Goal: Check status: Check status

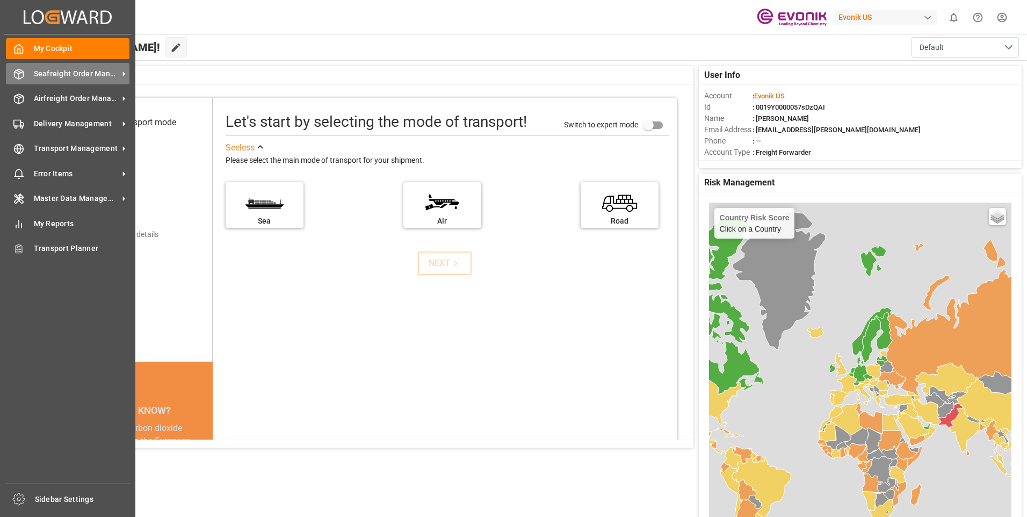
click at [34, 75] on span "Seafreight Order Management" at bounding box center [76, 73] width 85 height 11
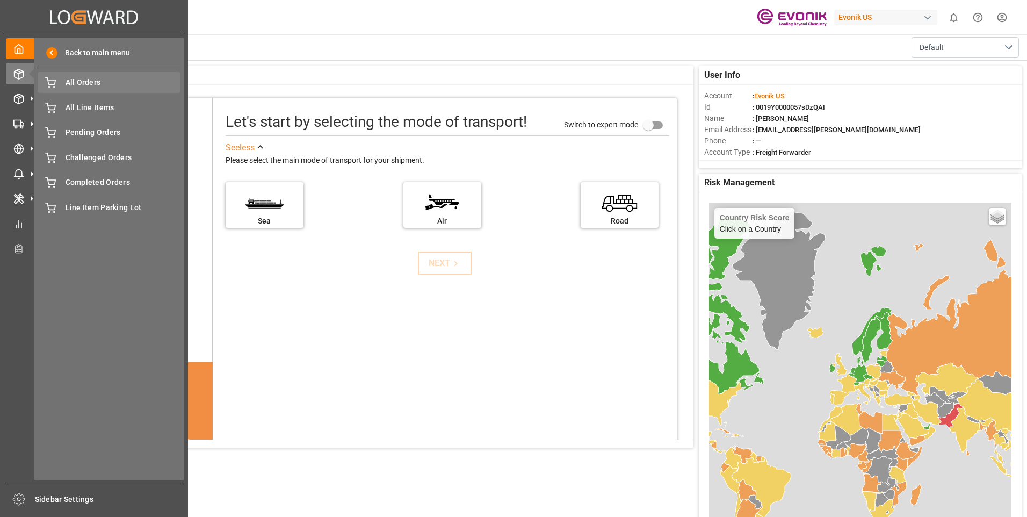
click at [120, 82] on span "All Orders" at bounding box center [124, 82] width 116 height 11
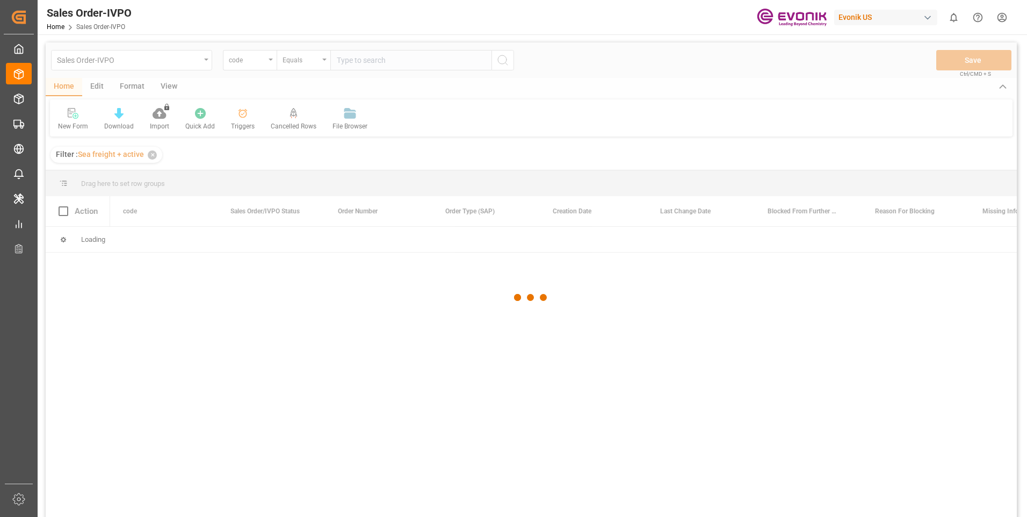
click at [258, 61] on div at bounding box center [531, 297] width 971 height 510
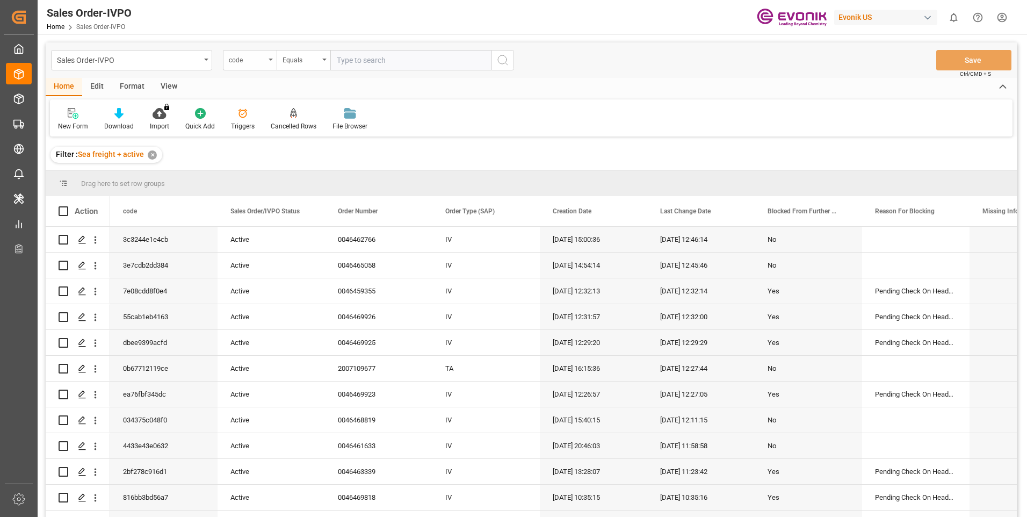
click at [270, 61] on div "code" at bounding box center [250, 60] width 54 height 20
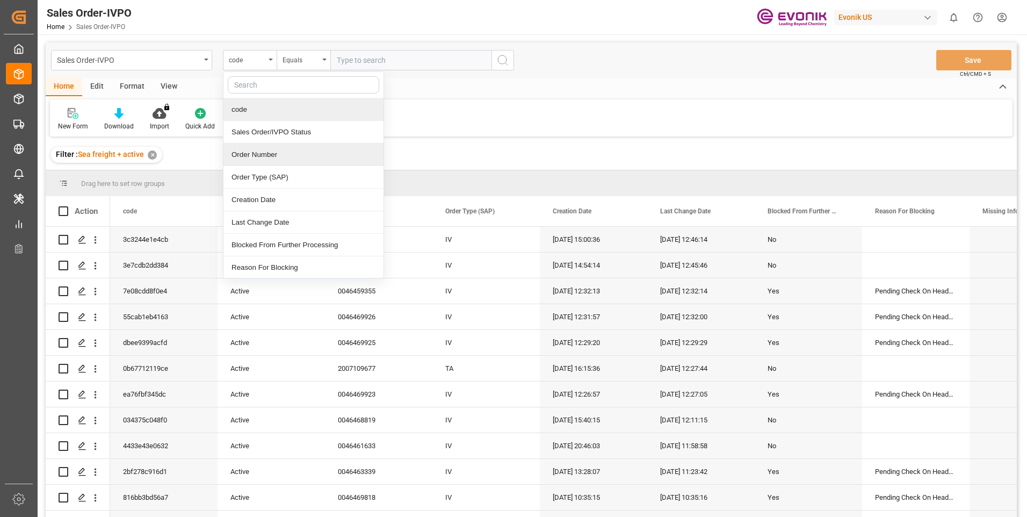
click at [270, 156] on div "Order Number" at bounding box center [303, 154] width 160 height 23
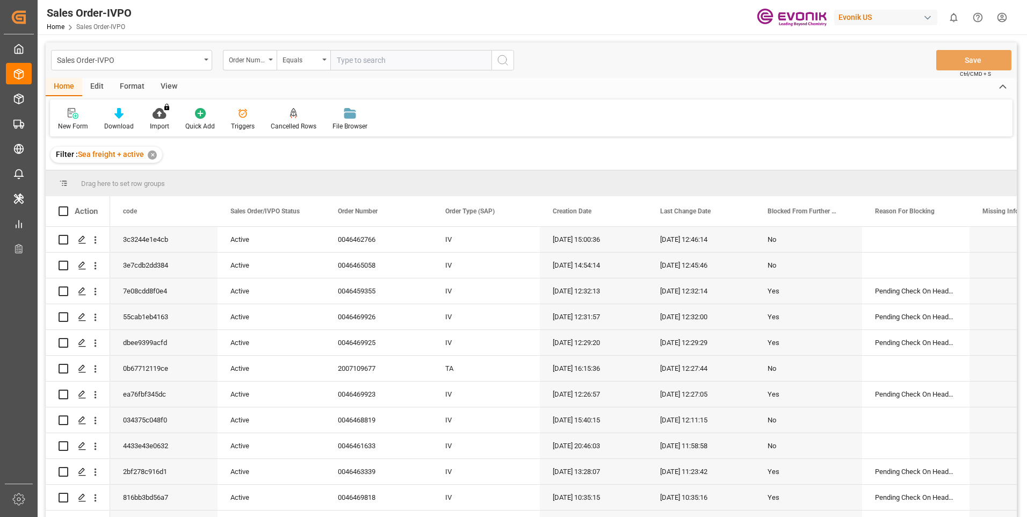
click at [357, 62] on input "text" at bounding box center [410, 60] width 161 height 20
paste input "0046466103"
type input "0046466103"
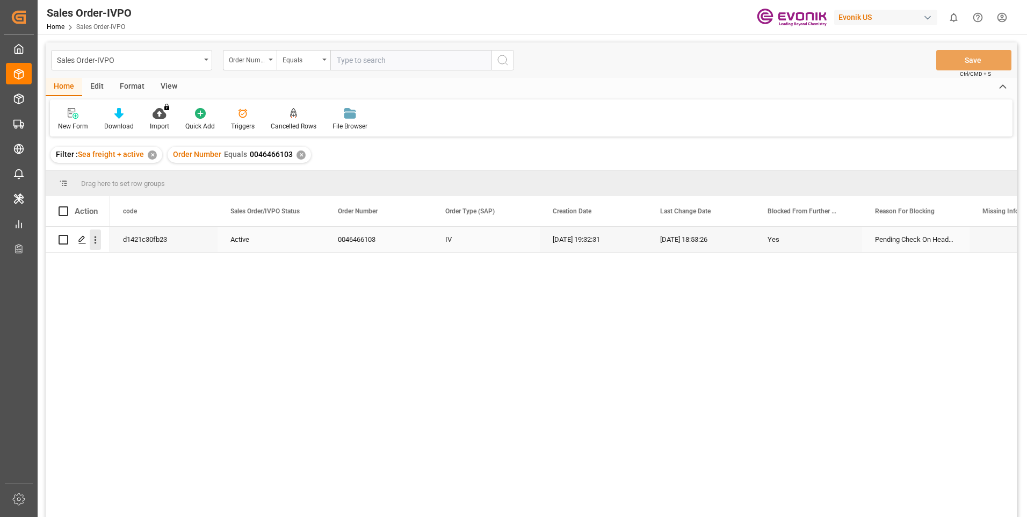
click at [96, 238] on icon "open menu" at bounding box center [96, 240] width 2 height 8
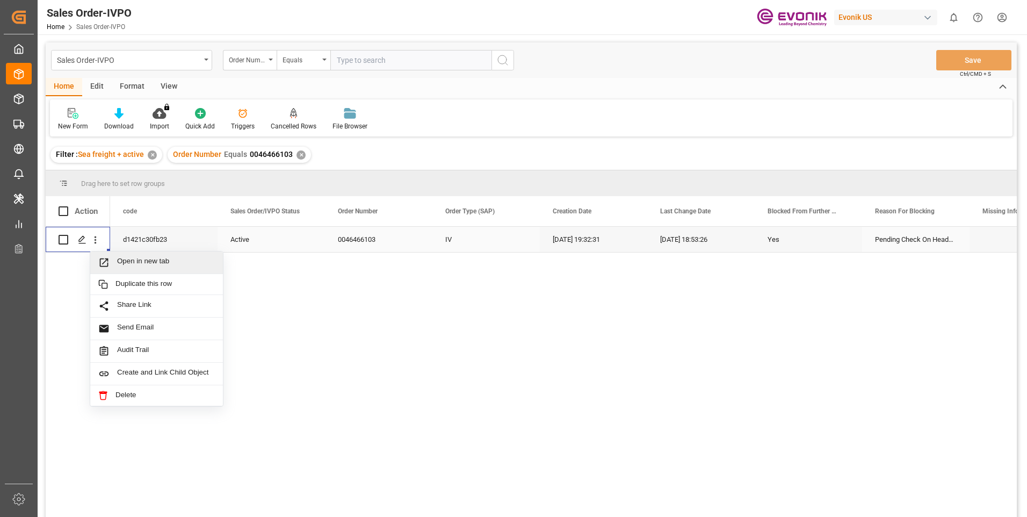
click at [164, 258] on span "Open in new tab" at bounding box center [166, 262] width 98 height 11
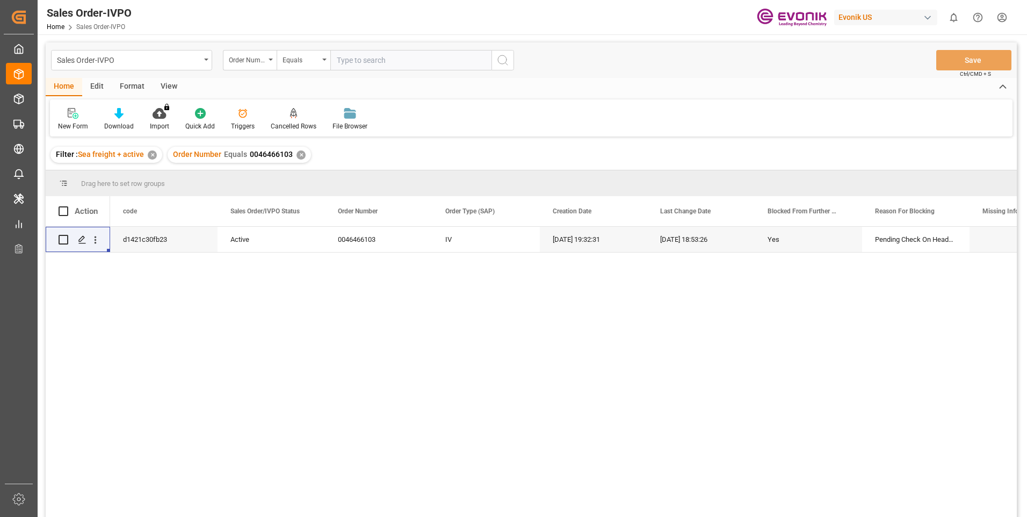
click at [297, 155] on div "✕" at bounding box center [301, 154] width 9 height 9
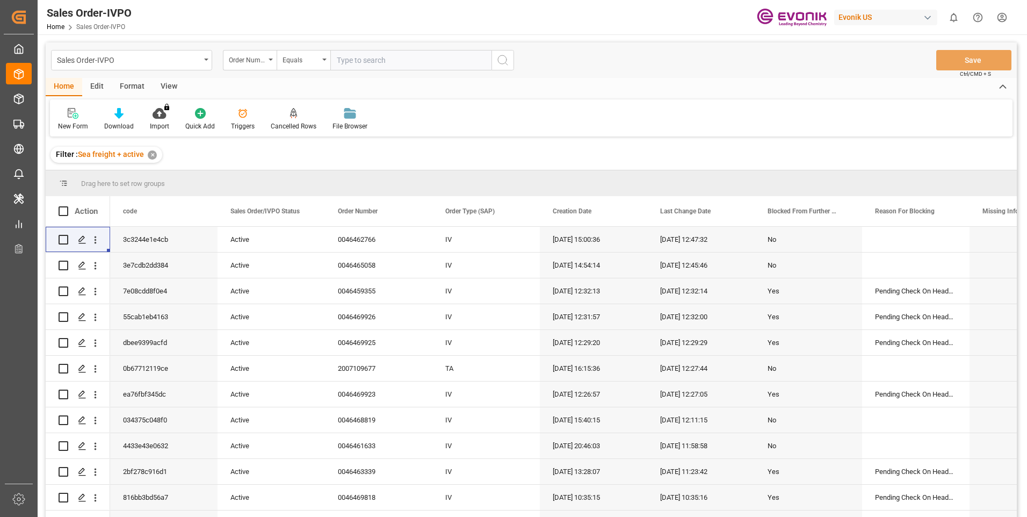
click at [350, 61] on input "text" at bounding box center [410, 60] width 161 height 20
paste input "0046461633"
type input "0046461633"
click at [508, 59] on icon "search button" at bounding box center [502, 60] width 13 height 13
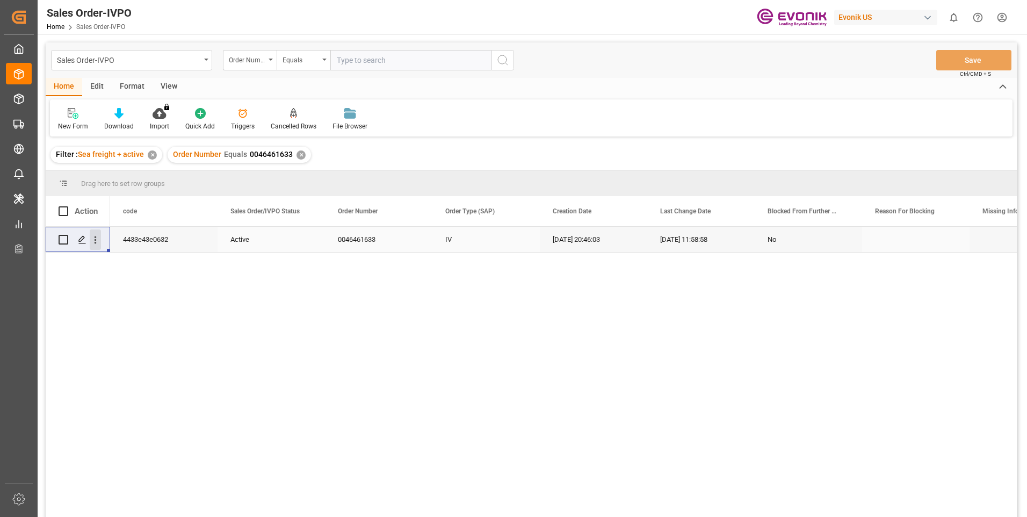
click at [98, 237] on icon "open menu" at bounding box center [95, 239] width 11 height 11
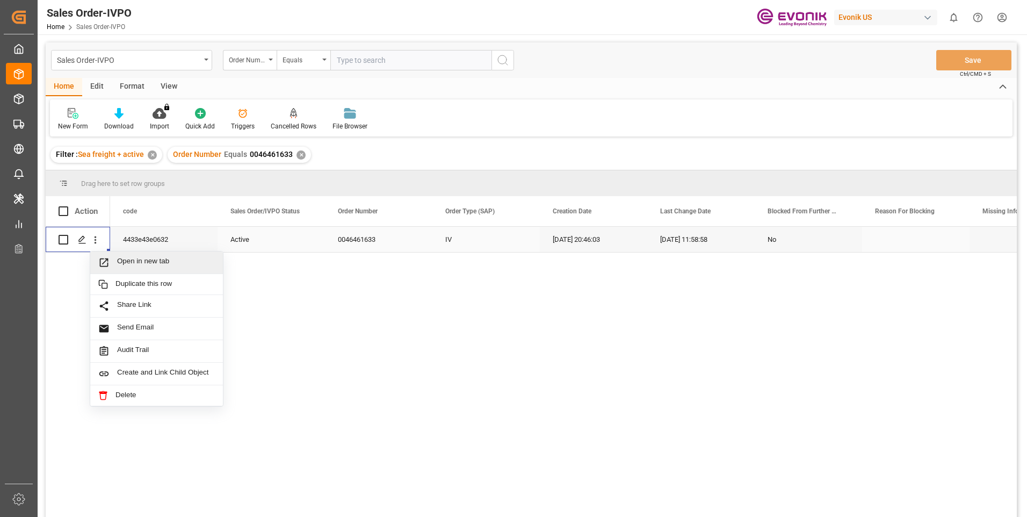
click at [139, 269] on div "Open in new tab" at bounding box center [156, 262] width 133 height 23
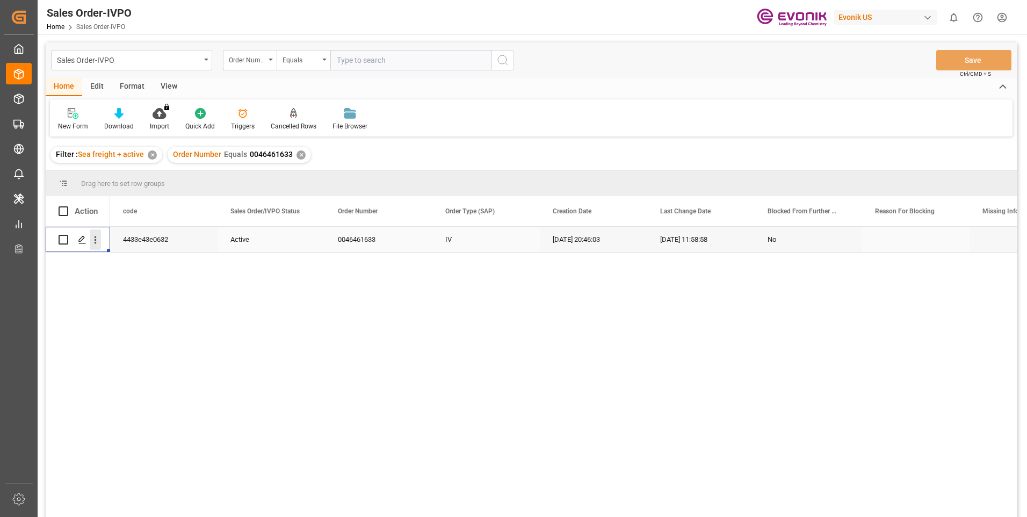
click at [98, 239] on icon "open menu" at bounding box center [95, 239] width 11 height 11
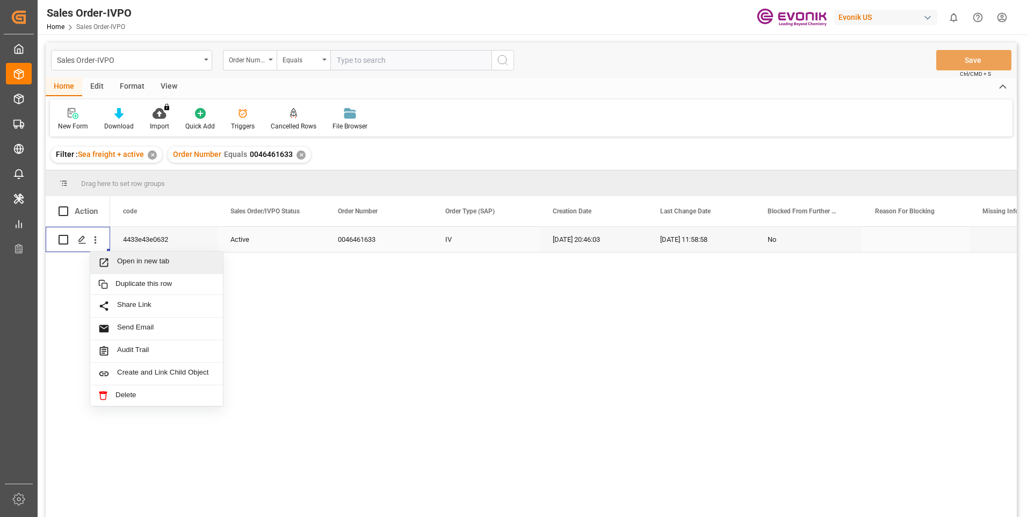
click at [131, 258] on span "Open in new tab" at bounding box center [166, 262] width 98 height 11
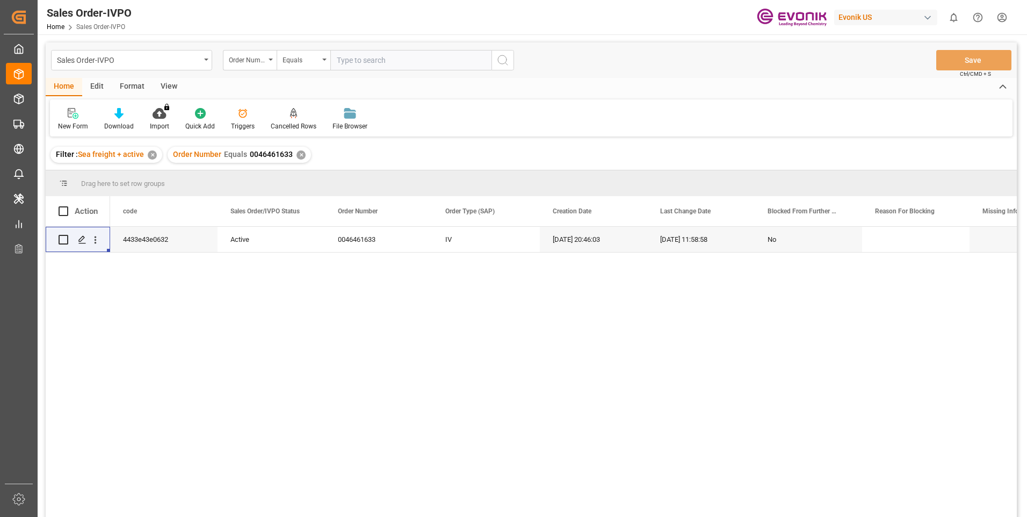
click at [53, 266] on div "4433e43e0632 Active 0046461633 IV 19.08.2025 20:46:03 22.08.2025 11:58:58 No" at bounding box center [531, 373] width 971 height 293
click at [82, 242] on icon "Press SPACE to select this row." at bounding box center [82, 239] width 9 height 9
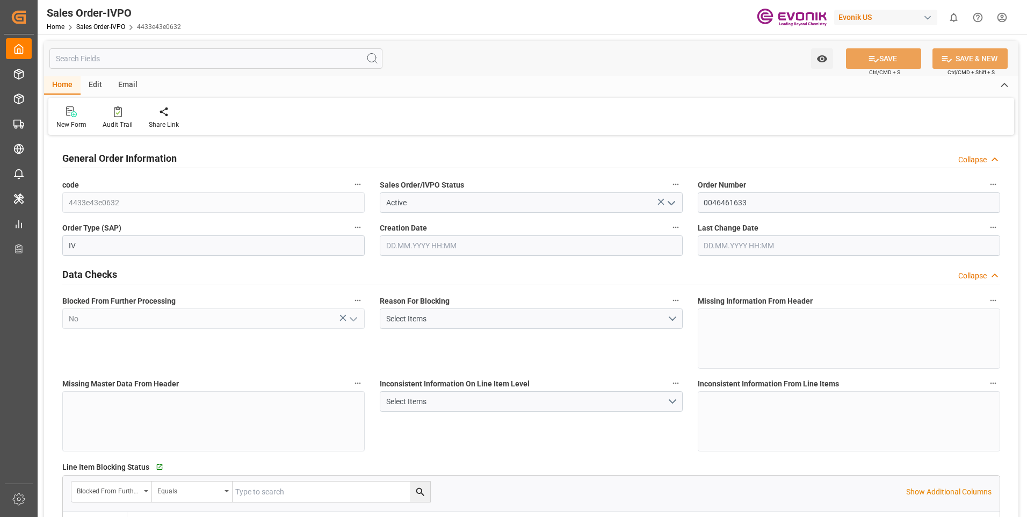
type input "BRSSZ"
type input "0"
type input "1"
type input "2410.9369"
type input "[DATE] 20:46"
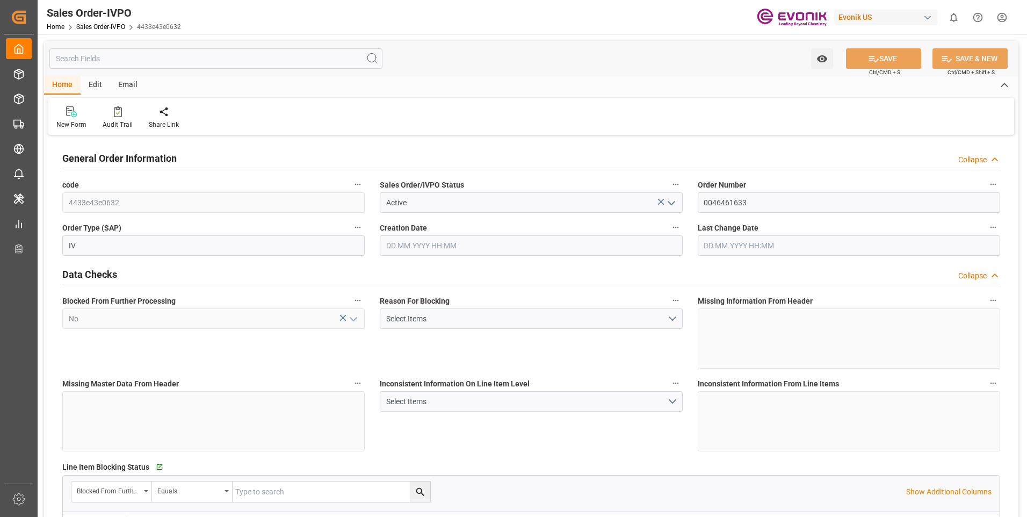
type input "[DATE] 11:58"
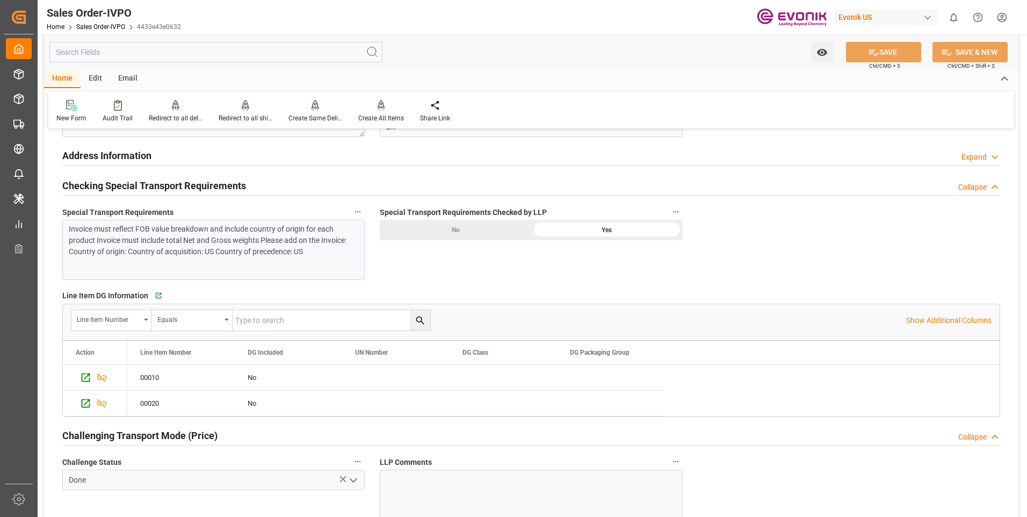
scroll to position [1397, 0]
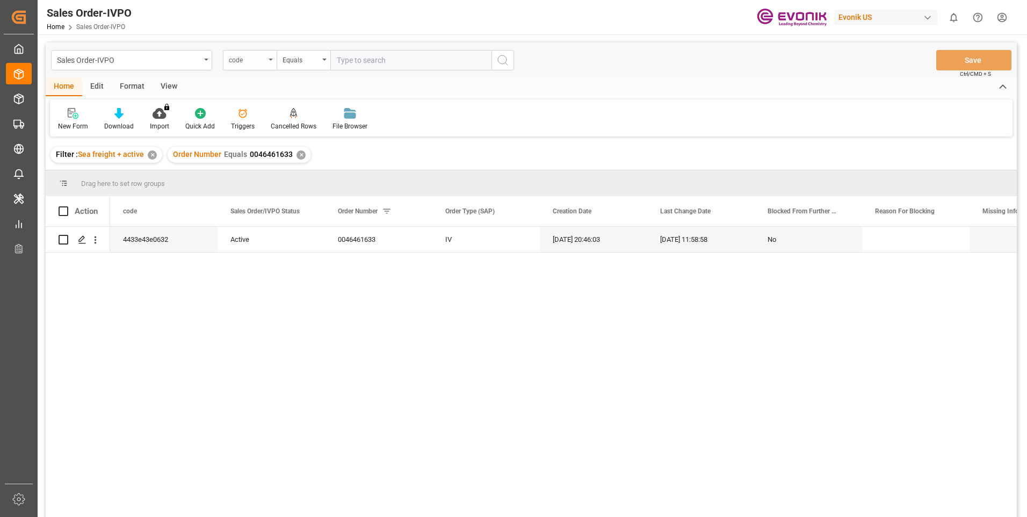
click at [269, 62] on div "code" at bounding box center [250, 60] width 54 height 20
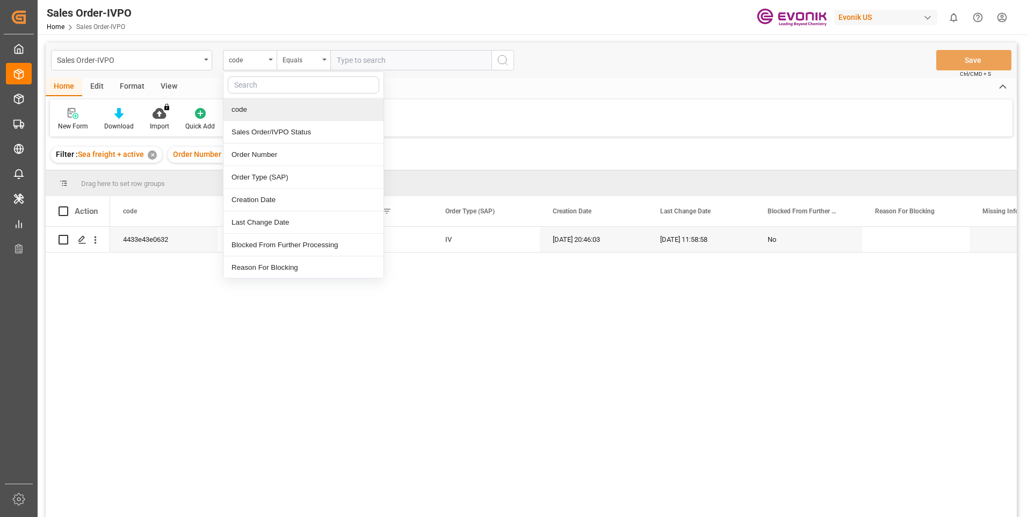
click at [376, 63] on input "text" at bounding box center [410, 60] width 161 height 20
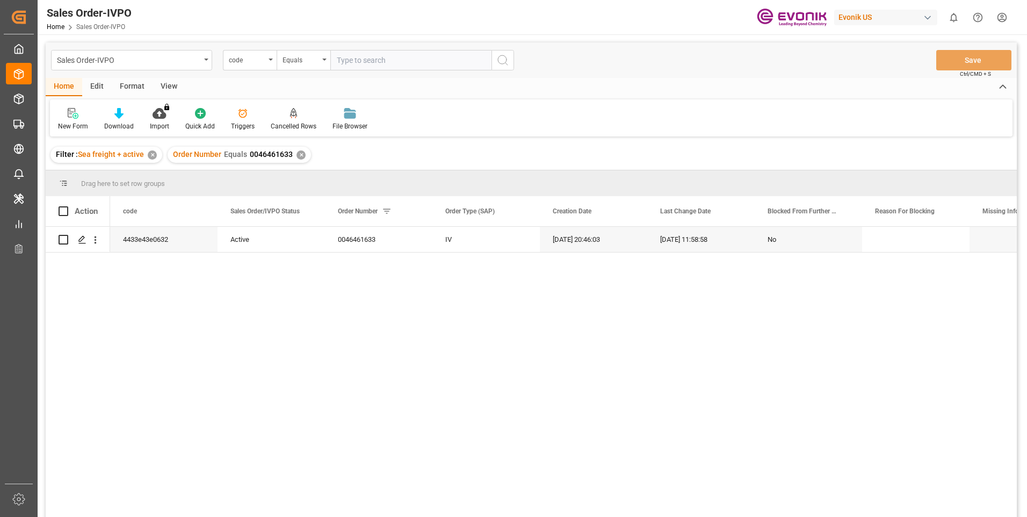
paste input "0046461633"
type input "0046461633"
click at [270, 59] on icon "open menu" at bounding box center [271, 60] width 4 height 2
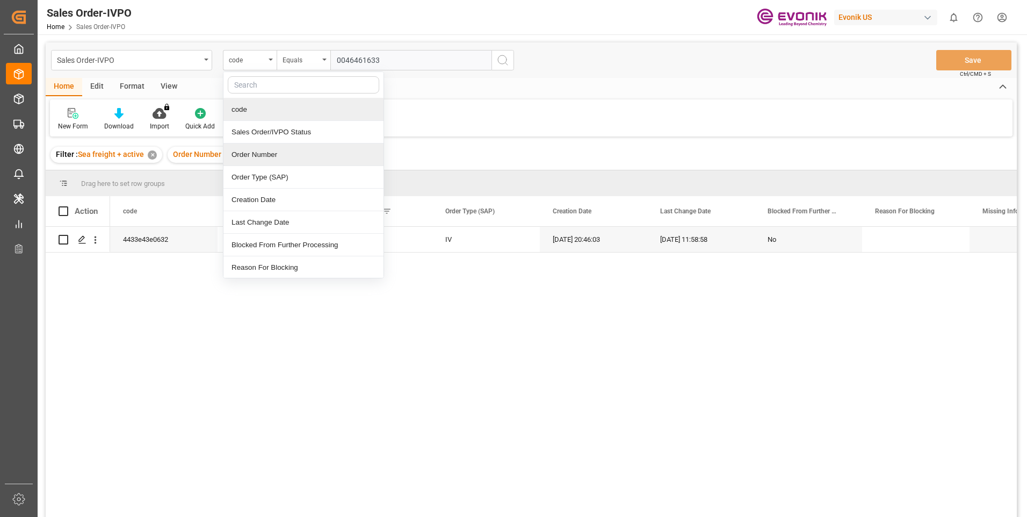
click at [280, 157] on div "Order Number" at bounding box center [303, 154] width 160 height 23
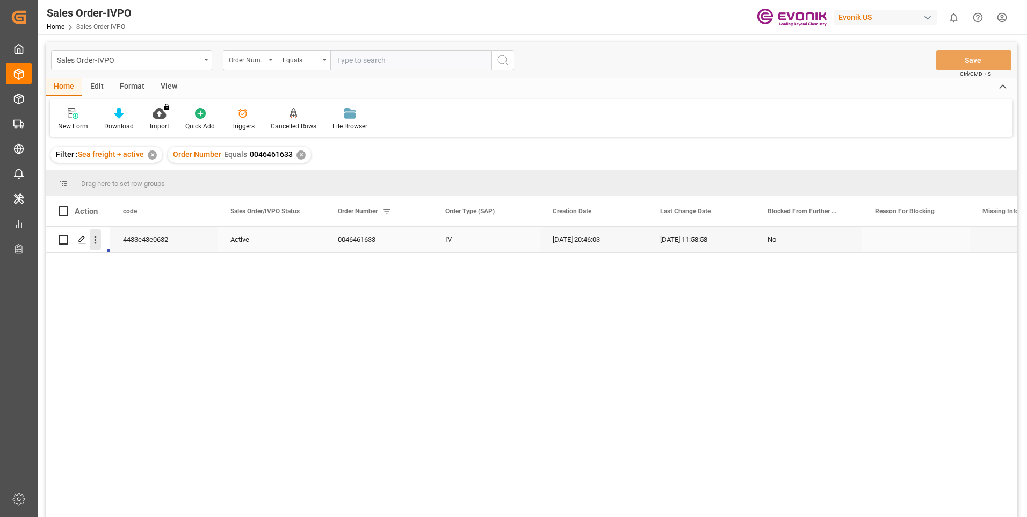
click at [98, 247] on button "open menu" at bounding box center [95, 239] width 11 height 20
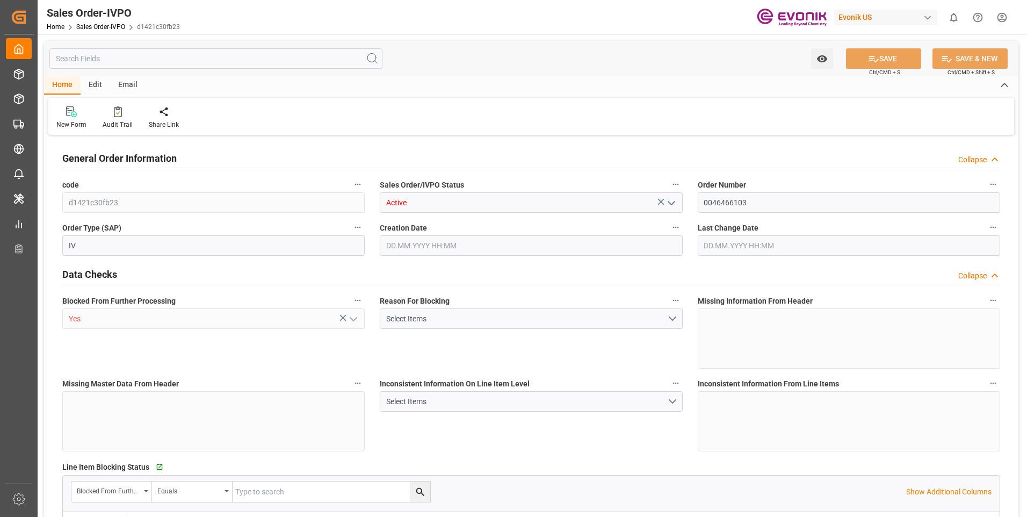
type input "DEHAM"
type input "0"
type input "1"
type input "1059"
type input "[DATE] 19:32"
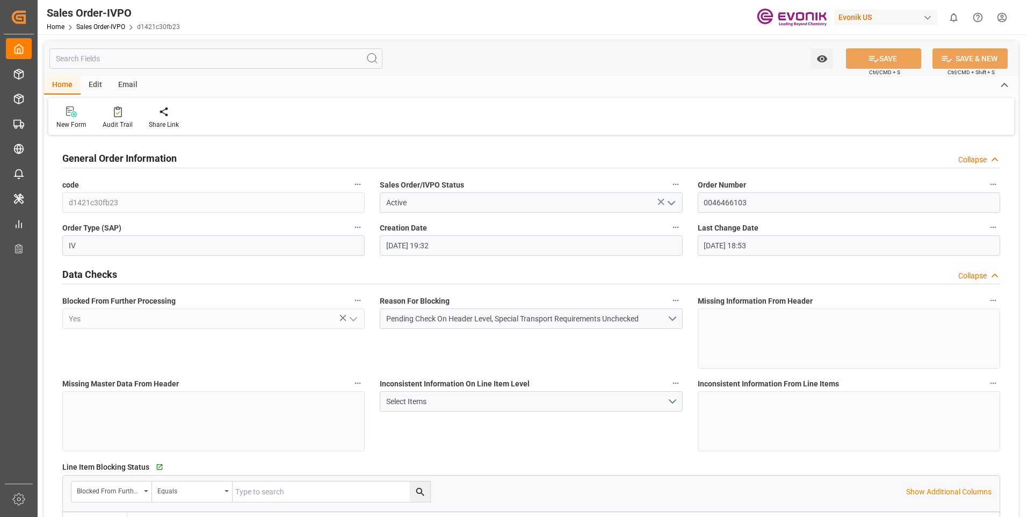
type input "[DATE] 18:53"
type input "BRSSZ"
type input "0"
type input "1"
type input "2410.9369"
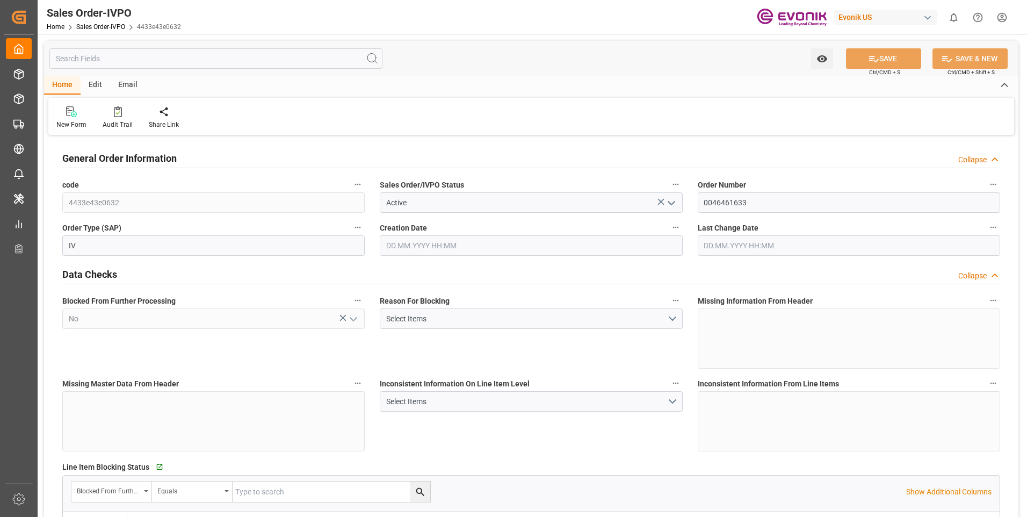
type input "19.08.2025 20:46"
type input "22.08.2025 11:58"
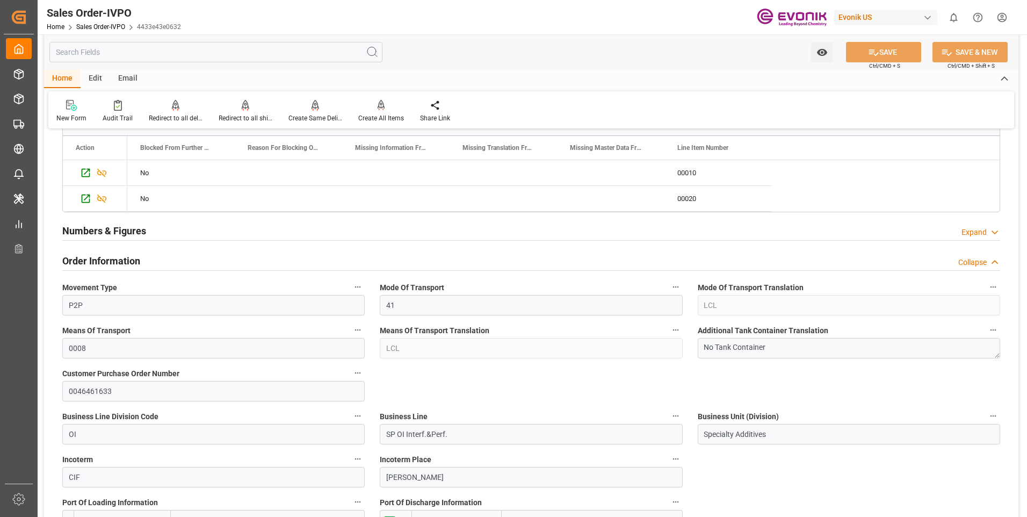
scroll to position [537, 0]
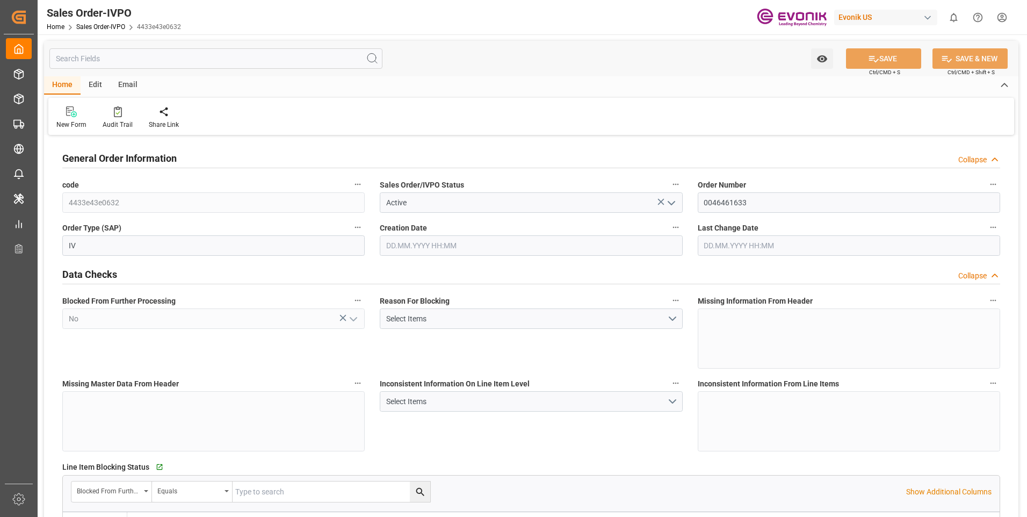
type input "BRSSZ"
type input "0"
type input "1"
type input "2410.9369"
type input "19.08.2025 20:46"
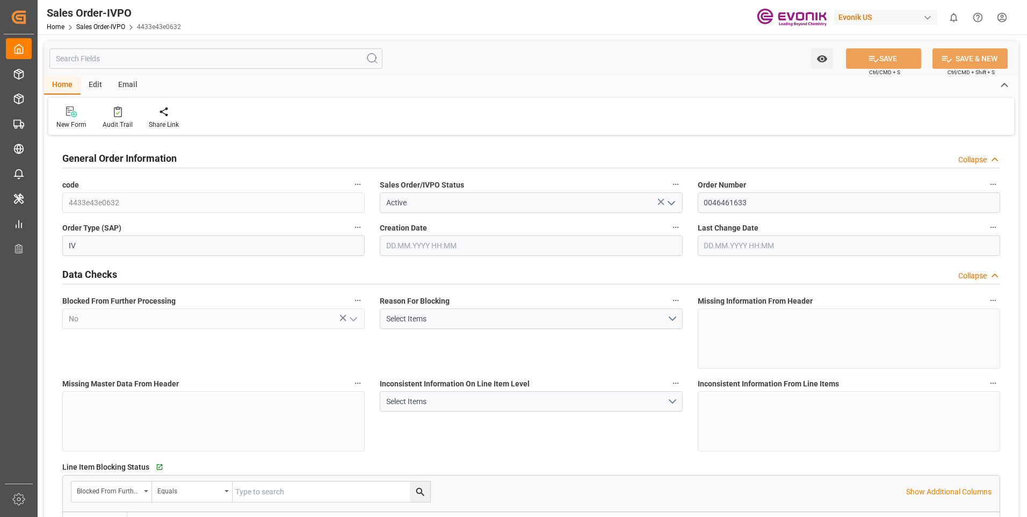
type input "22.08.2025 11:58"
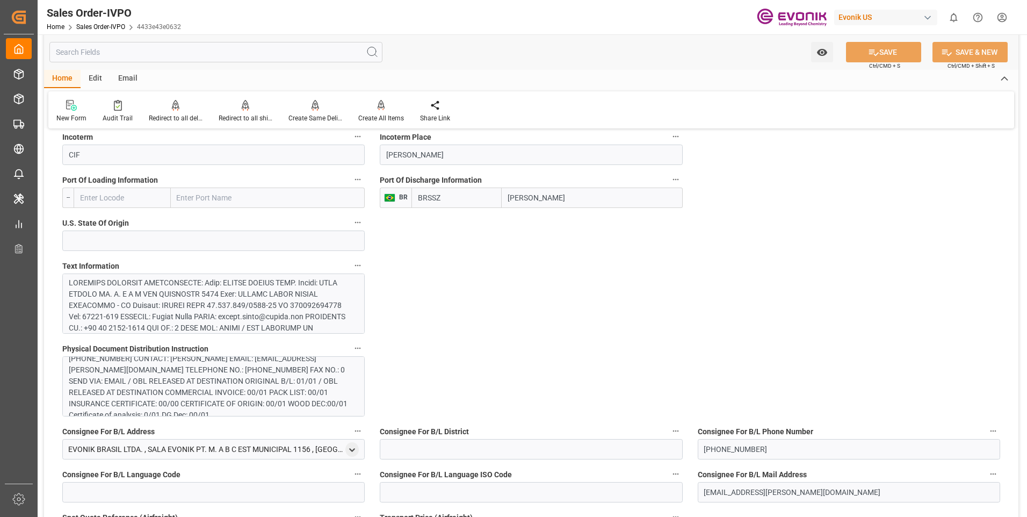
scroll to position [430, 0]
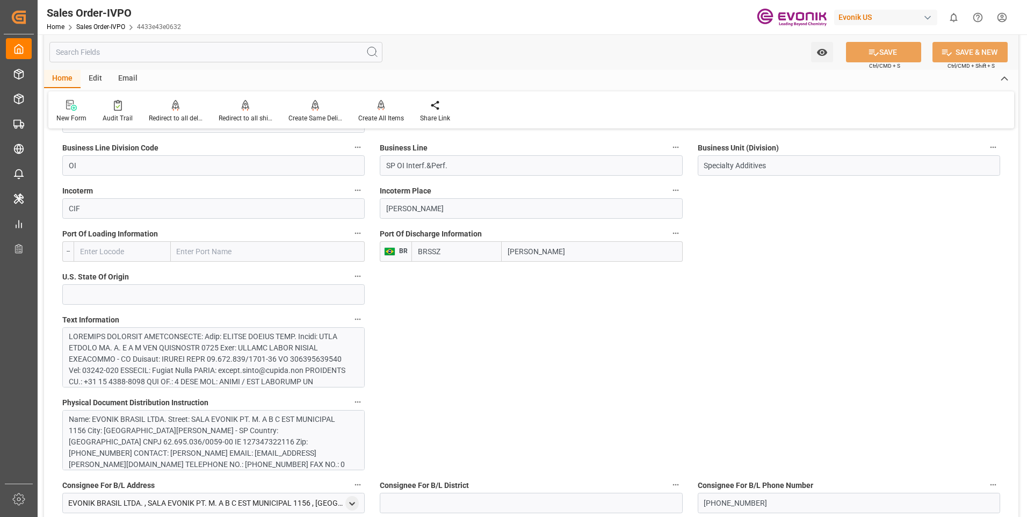
scroll to position [752, 0]
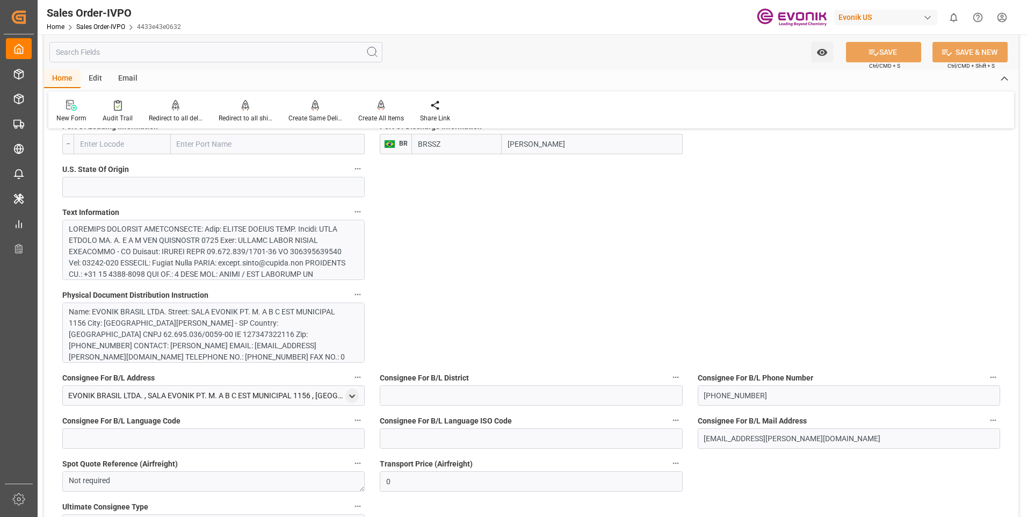
click at [227, 257] on div at bounding box center [210, 386] width 282 height 327
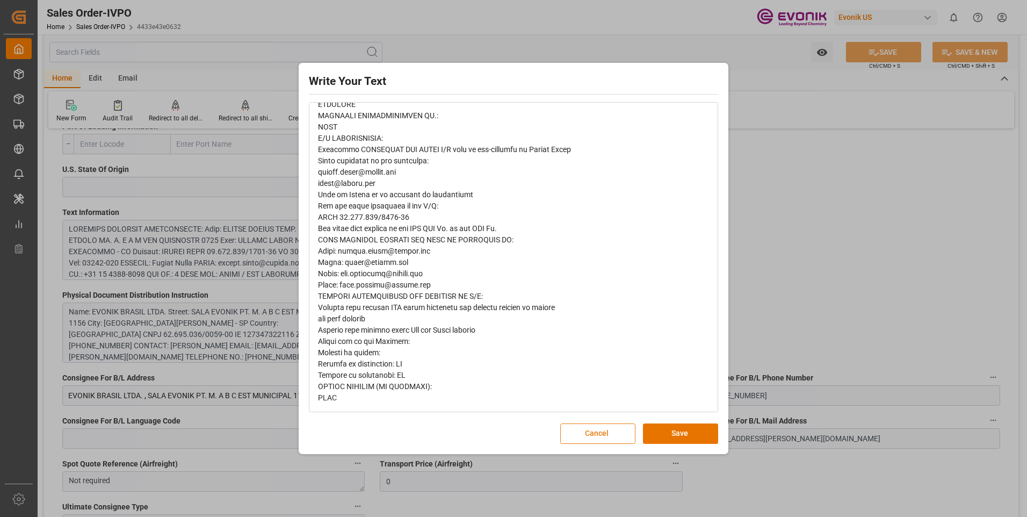
scroll to position [0, 0]
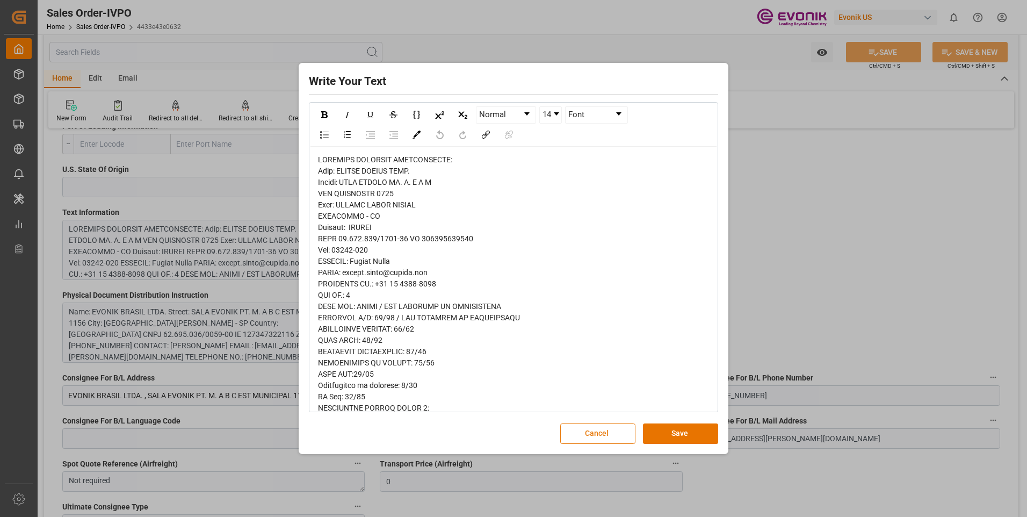
click at [615, 438] on button "Cancel" at bounding box center [597, 433] width 75 height 20
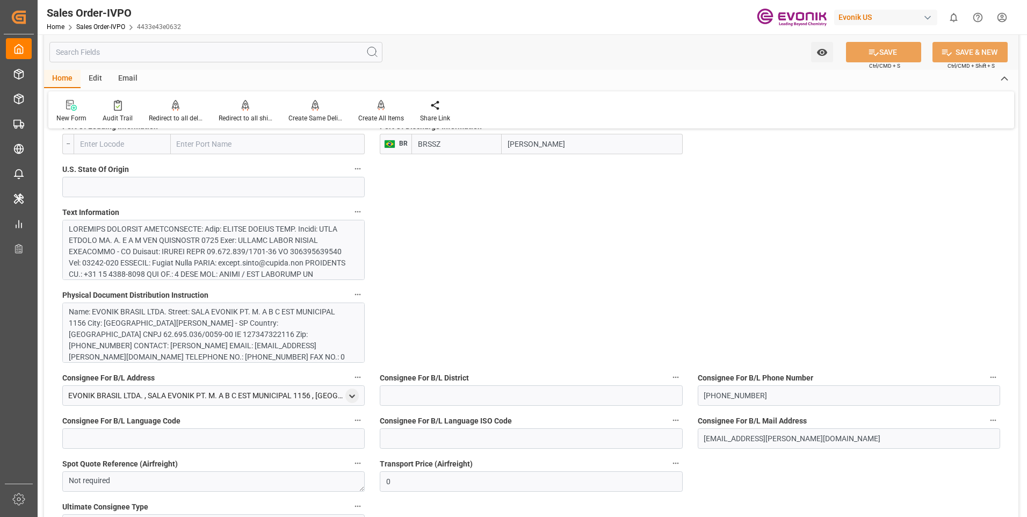
click at [253, 325] on div "Name: EVONIK BRASIL LTDA. Street: SALA EVONIK PT. M. A B C EST MUNICIPAL 1156 C…" at bounding box center [210, 357] width 282 height 102
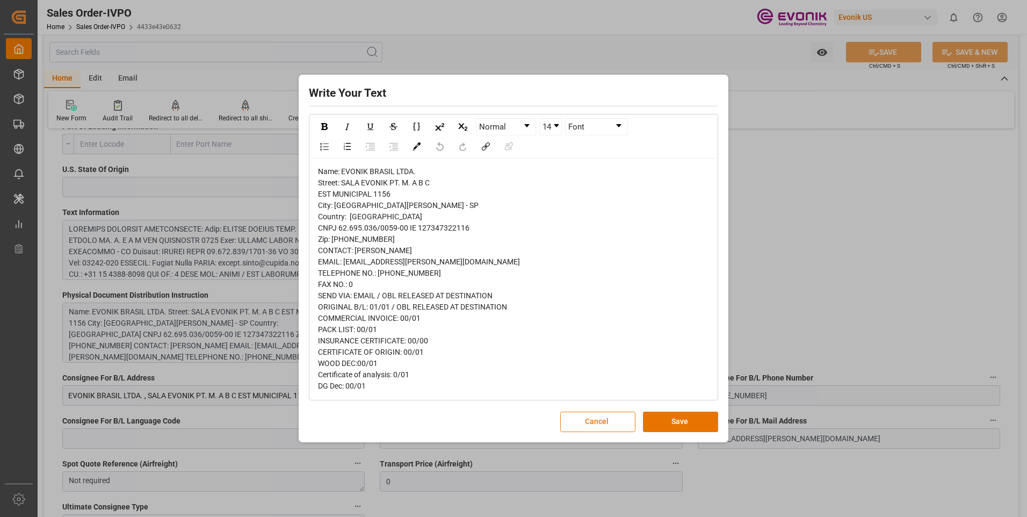
click at [588, 430] on button "Cancel" at bounding box center [597, 422] width 75 height 20
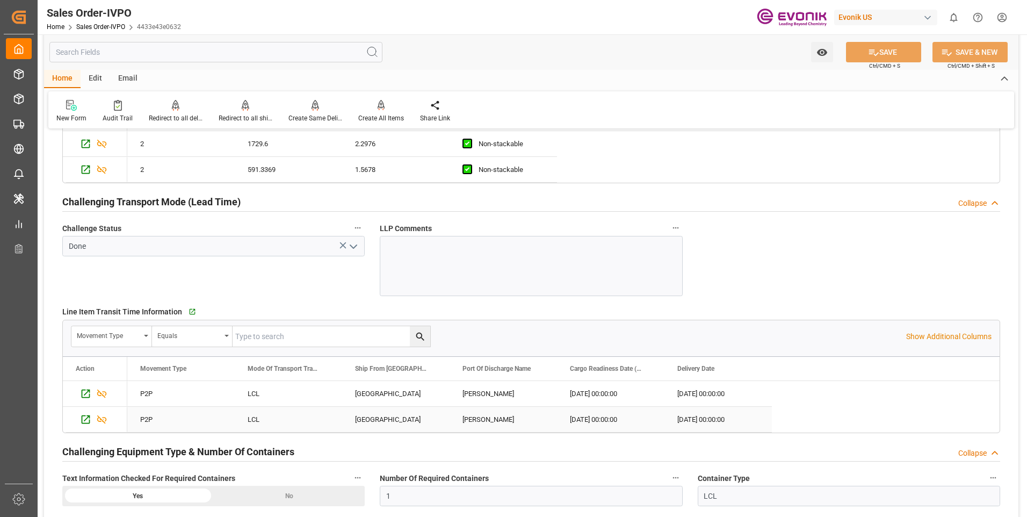
scroll to position [1665, 0]
